Goal: Task Accomplishment & Management: Manage account settings

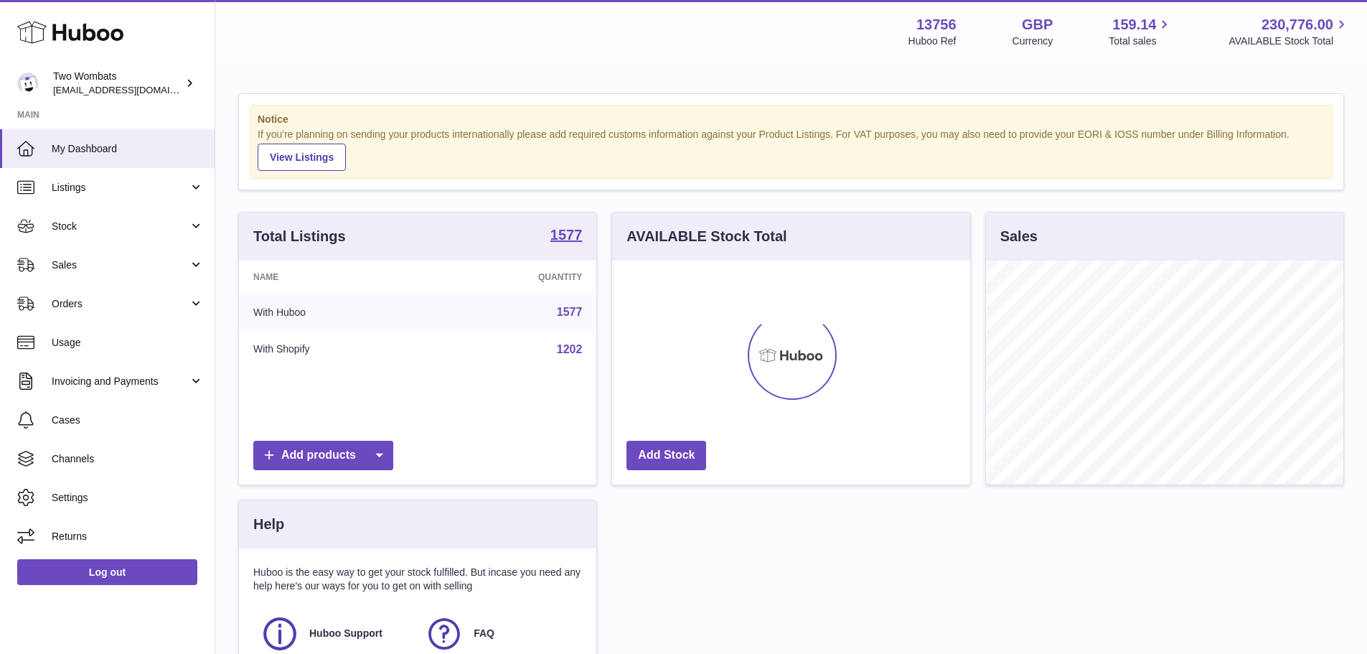
scroll to position [224, 358]
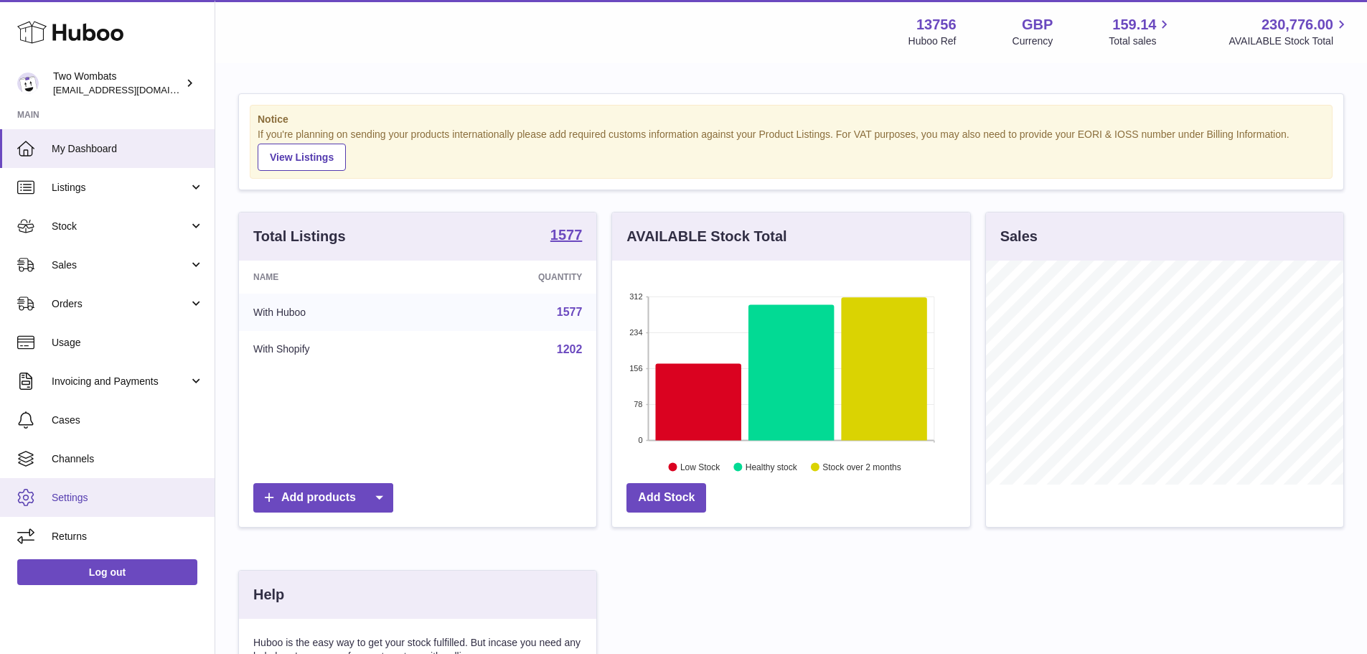
click at [95, 496] on span "Settings" at bounding box center [128, 498] width 152 height 14
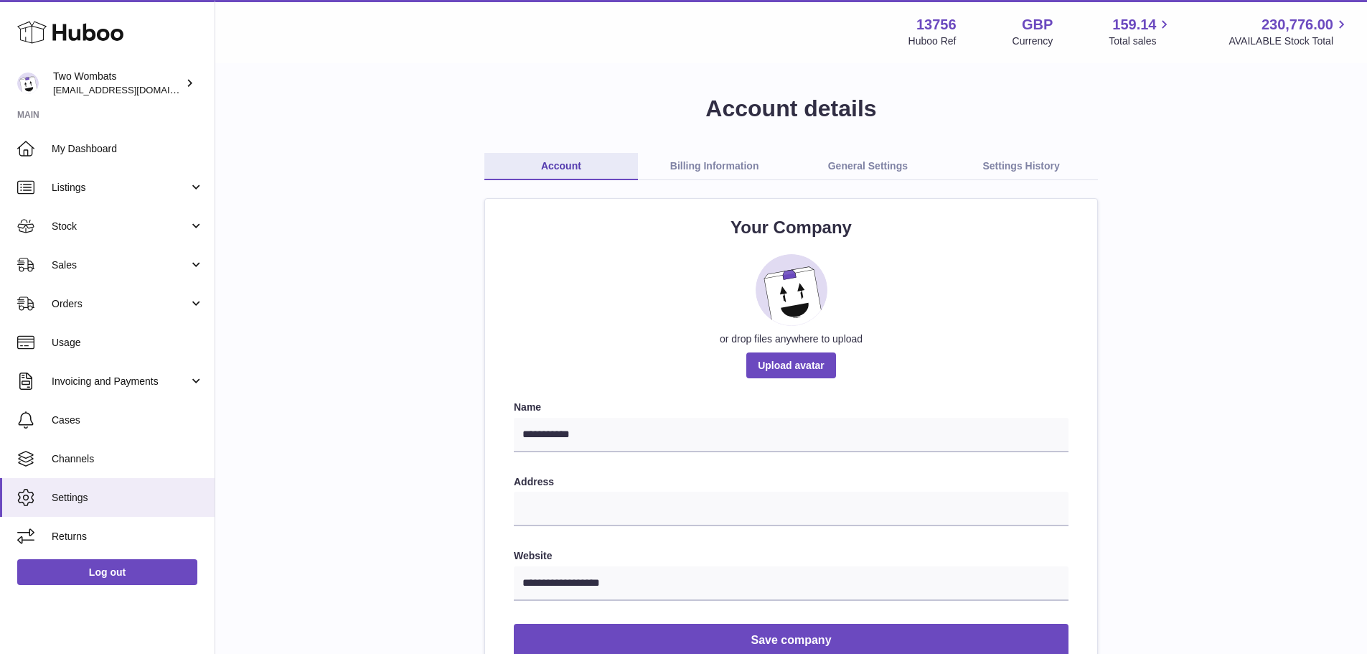
click at [741, 164] on link "Billing Information" at bounding box center [715, 166] width 154 height 27
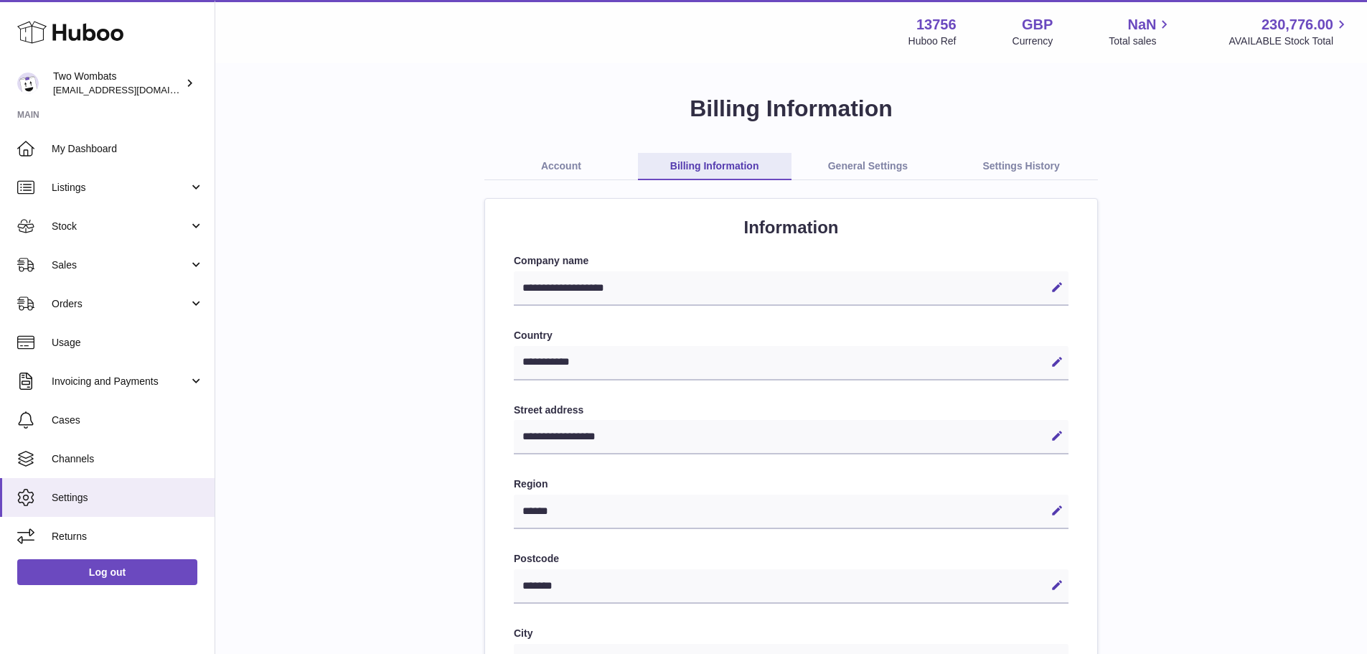
select select "**"
click at [876, 163] on link "General Settings" at bounding box center [869, 166] width 154 height 27
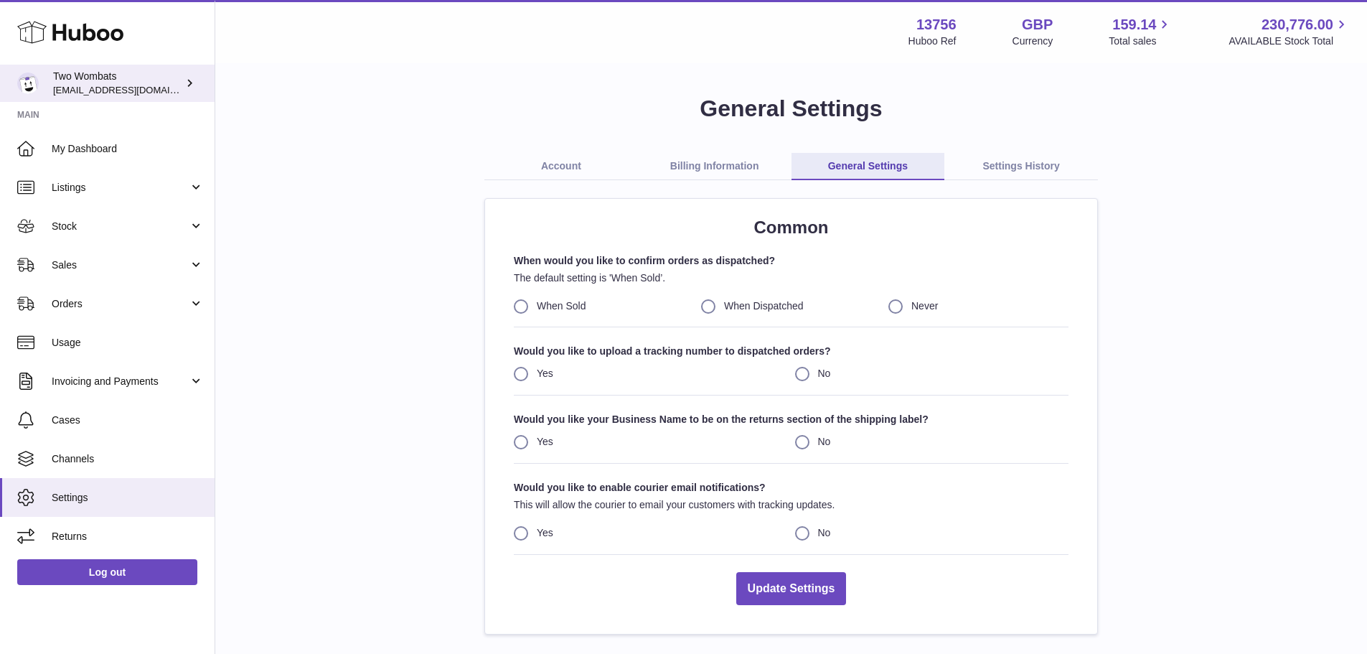
click at [107, 87] on span "[EMAIL_ADDRESS][DOMAIN_NAME]" at bounding box center [132, 89] width 158 height 11
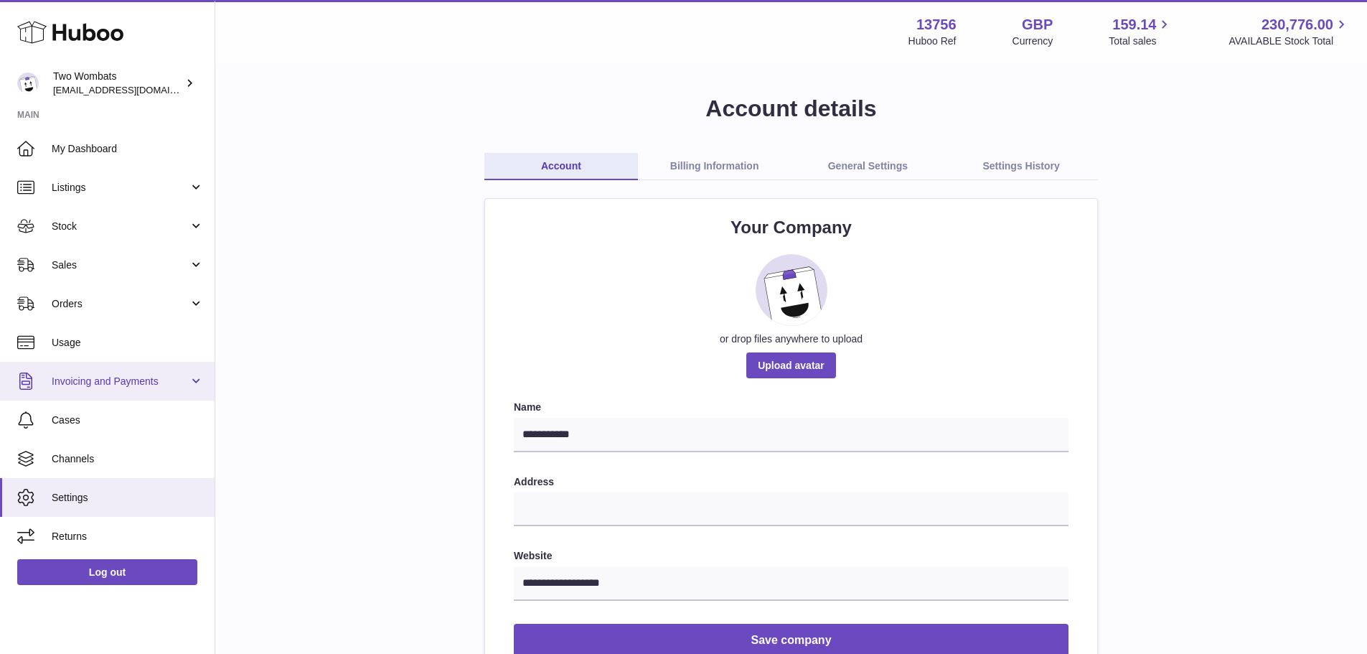
click at [116, 385] on span "Invoicing and Payments" at bounding box center [120, 382] width 137 height 14
